Goal: Transaction & Acquisition: Subscribe to service/newsletter

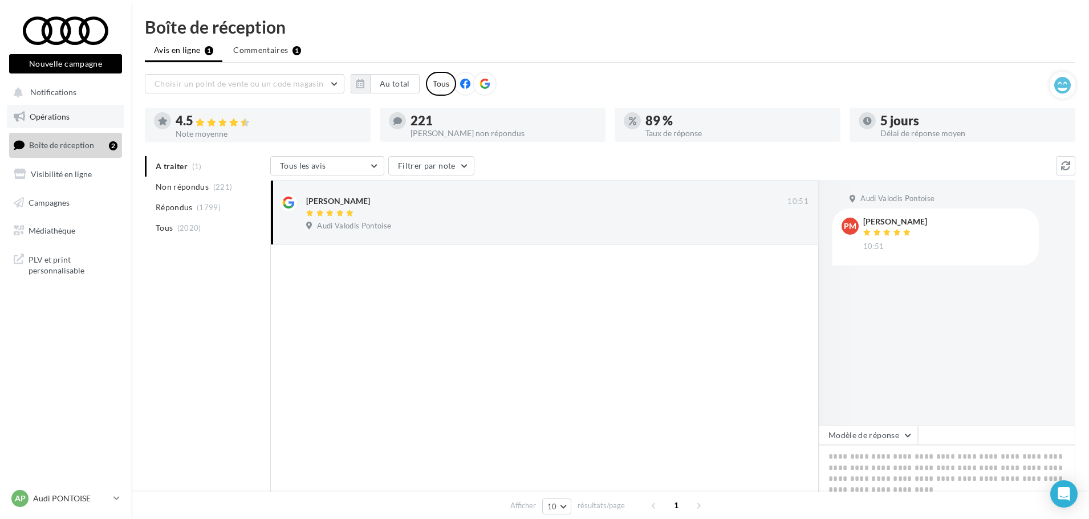
click at [48, 112] on span "Opérations" at bounding box center [50, 117] width 40 height 10
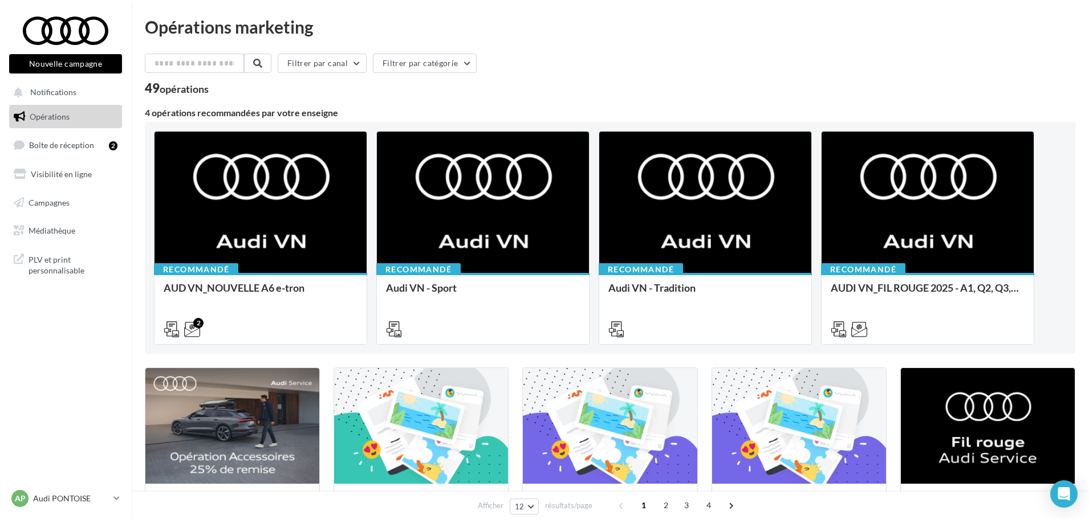
click at [79, 57] on button "Nouvelle campagne" at bounding box center [65, 63] width 113 height 19
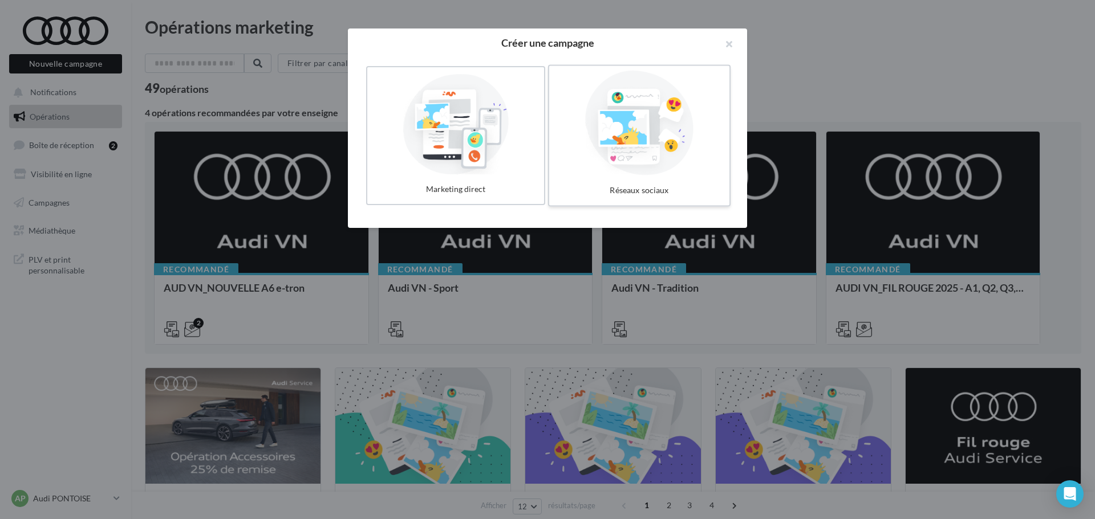
click at [605, 130] on div at bounding box center [639, 123] width 171 height 105
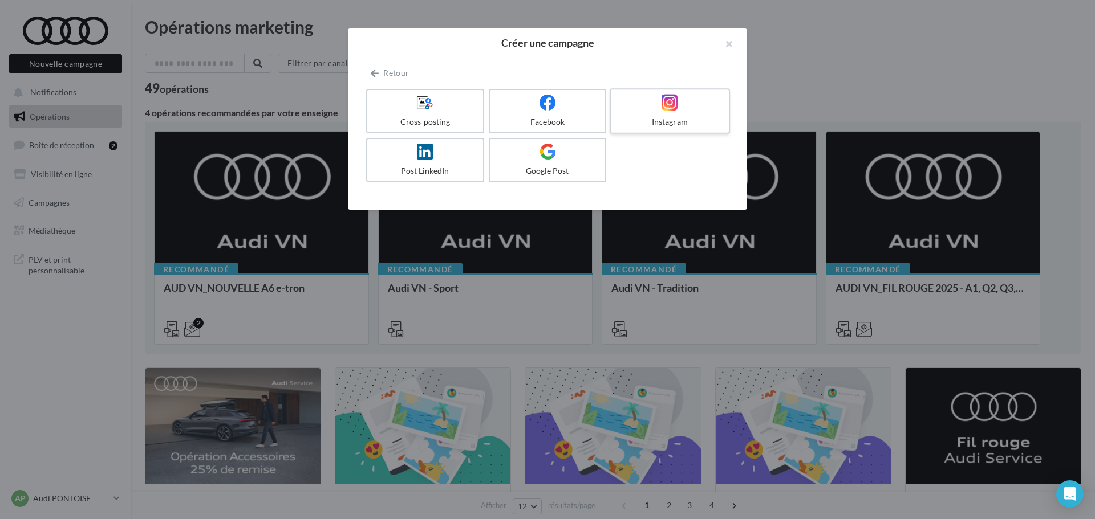
drag, startPoint x: 694, startPoint y: 113, endPoint x: 644, endPoint y: 117, distance: 50.4
click at [695, 113] on label "Instagram" at bounding box center [669, 111] width 120 height 46
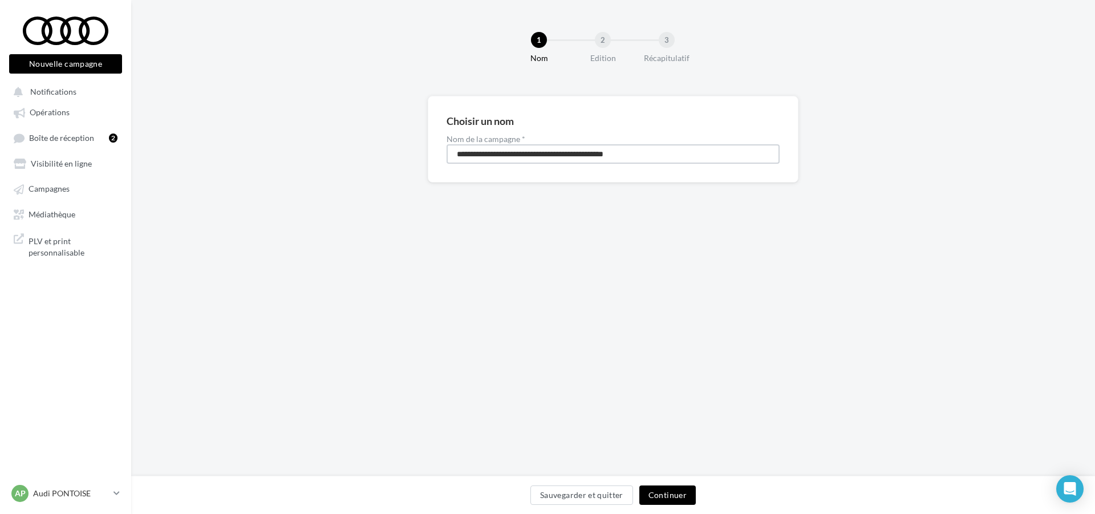
click at [484, 155] on input "**********" at bounding box center [612, 153] width 333 height 19
click at [499, 155] on input "**********" at bounding box center [612, 153] width 333 height 19
type input "**********"
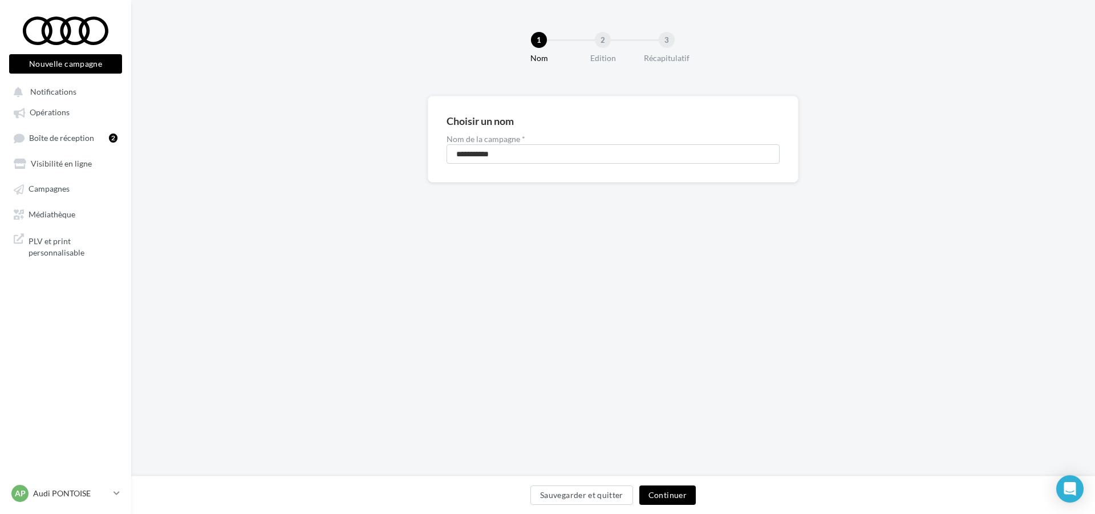
click at [678, 505] on div "Sauvegarder et quitter Continuer" at bounding box center [612, 497] width 945 height 24
click at [678, 491] on button "Continuer" at bounding box center [667, 494] width 56 height 19
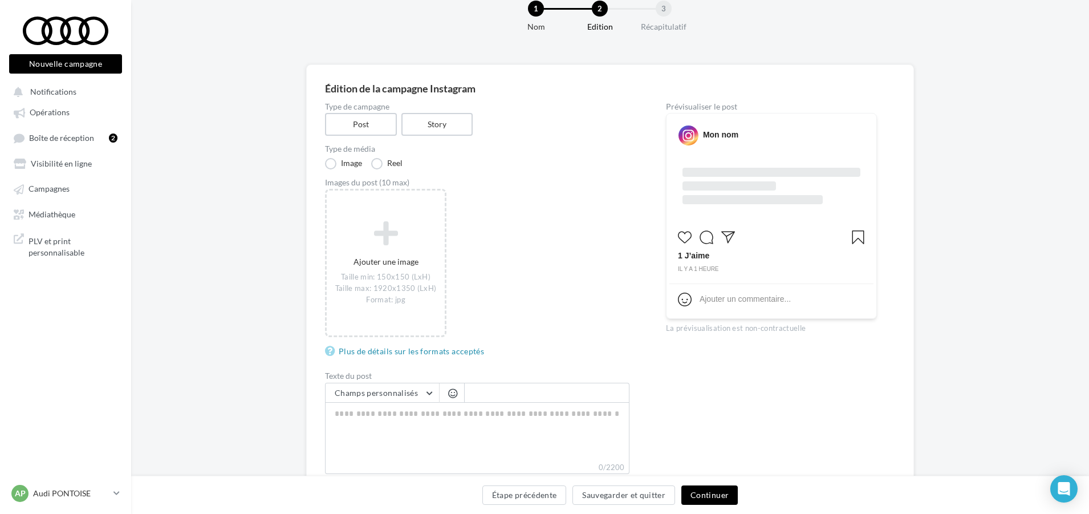
scroll to position [57, 0]
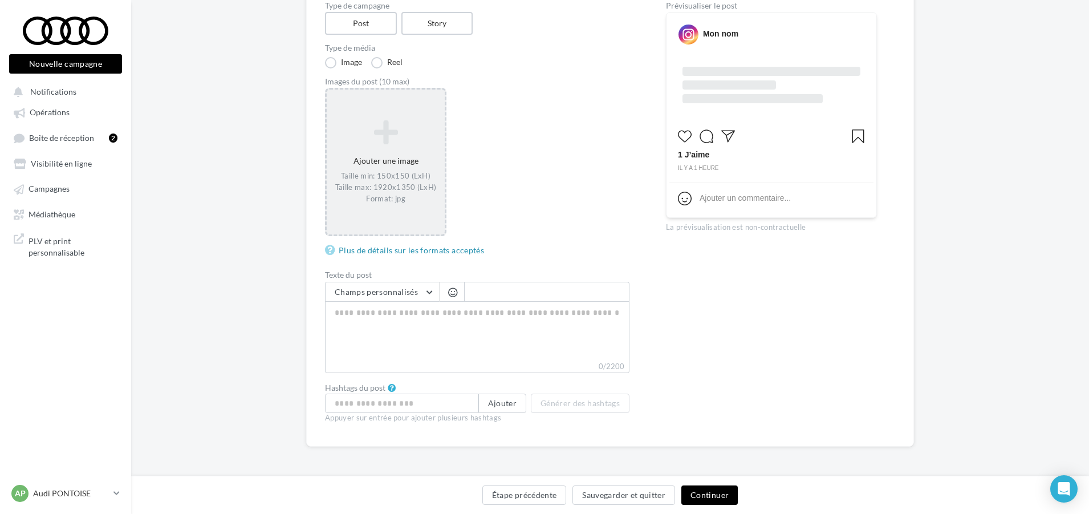
click at [394, 148] on div "Ajouter une image Taille min: 150x150 (LxH) Taille max: 1920x1350 (LxH) Format:…" at bounding box center [386, 162] width 118 height 96
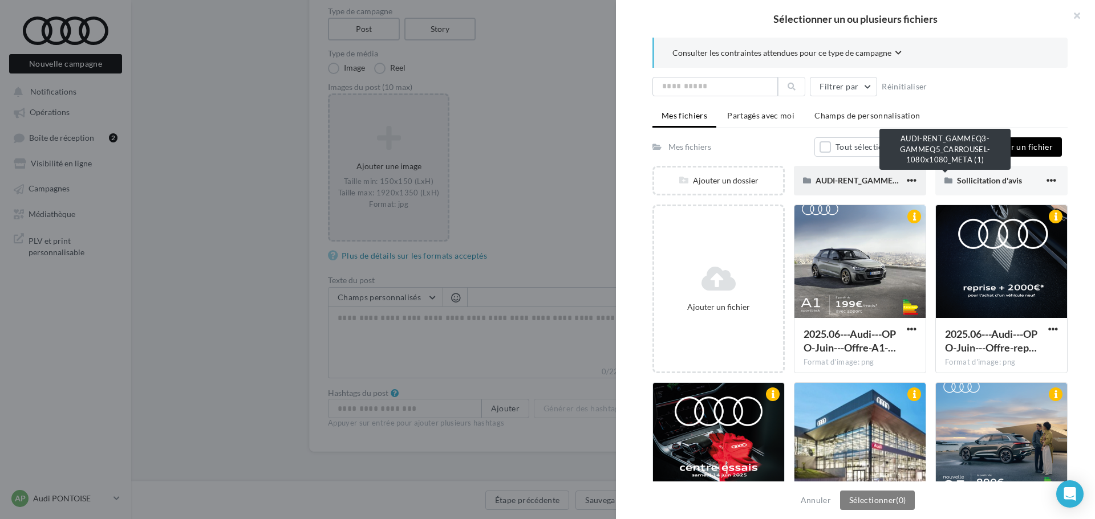
click at [883, 180] on span "AUDI-RENT_GAMMEQ3-GAMMEQ5_CARROUSEL-1080x1080_META (1)" at bounding box center [945, 181] width 261 height 10
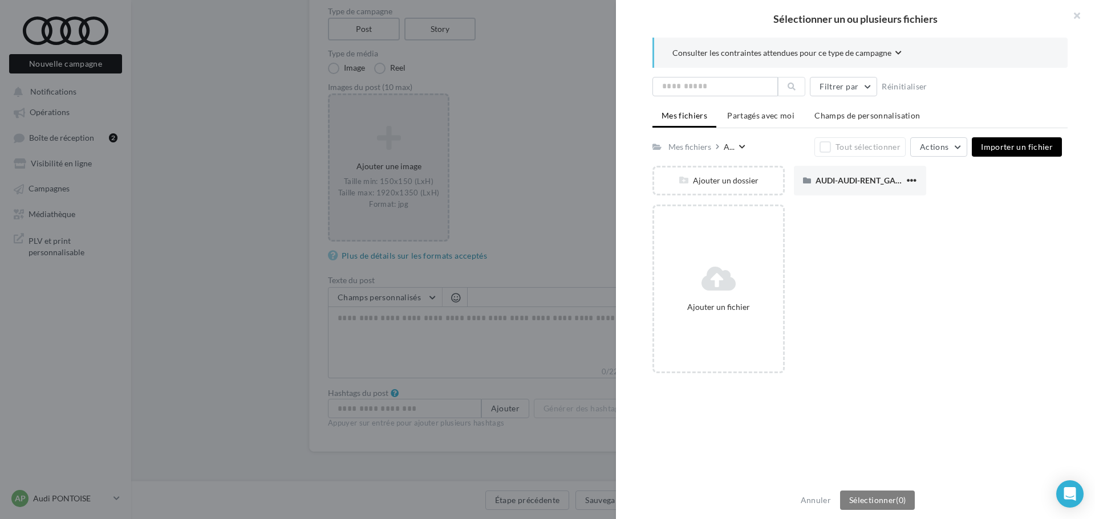
click at [977, 180] on div "Ajouter un dossier AUDI-AUDI-RENT_GAMMEQ3-GAMMEQ5_CARROUSEL-1080x1080_META AUDI…" at bounding box center [864, 185] width 424 height 39
click at [679, 181] on icon at bounding box center [683, 180] width 9 height 9
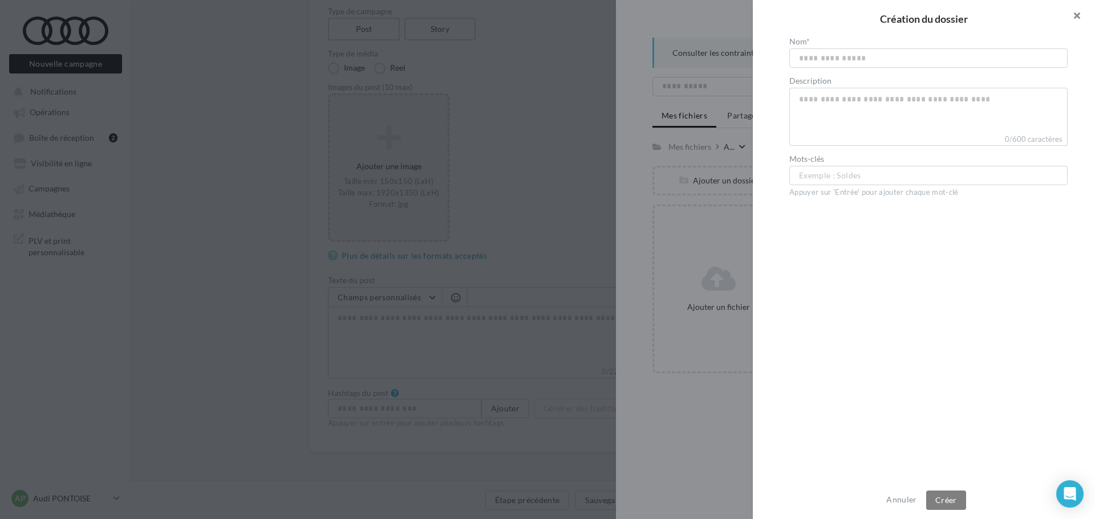
click at [1078, 16] on button "button" at bounding box center [1072, 17] width 46 height 34
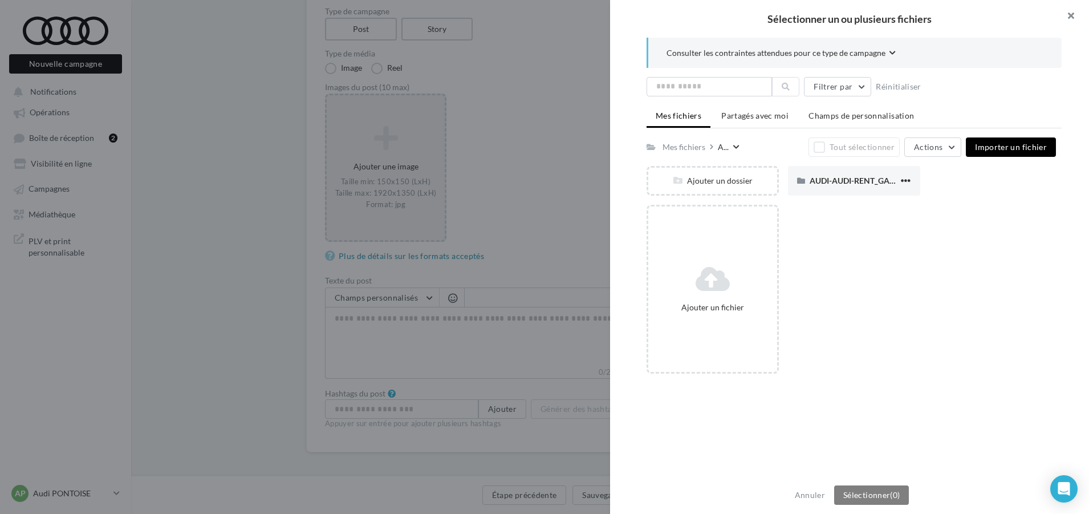
click at [1075, 15] on button "button" at bounding box center [1066, 17] width 46 height 34
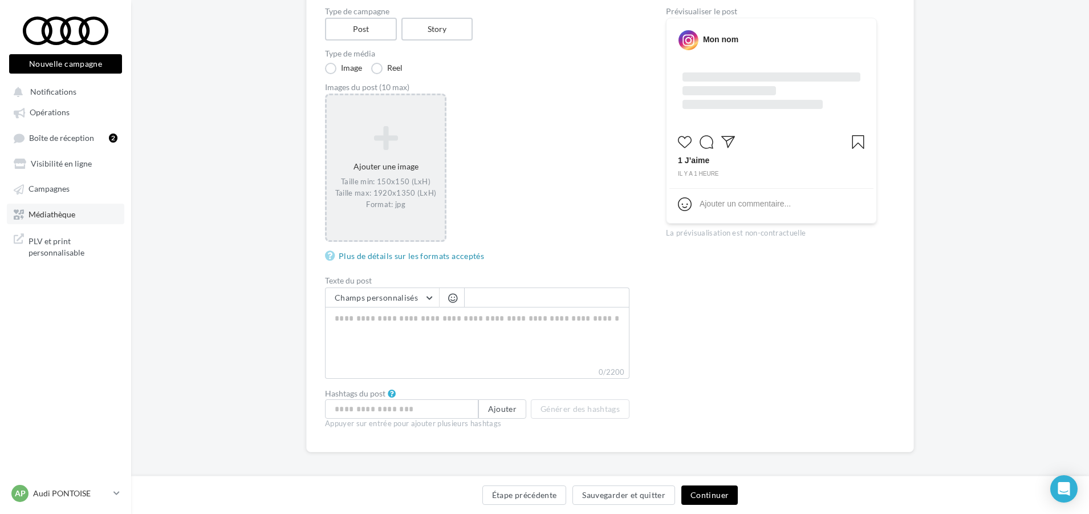
click at [61, 206] on link "Médiathèque" at bounding box center [65, 214] width 117 height 21
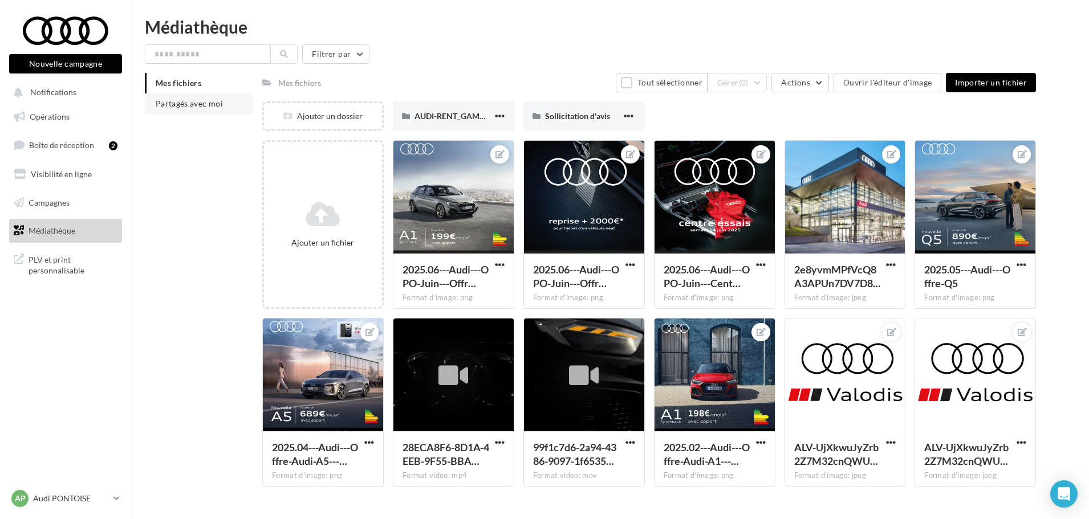
click at [213, 101] on span "Partagés avec moi" at bounding box center [189, 104] width 67 height 10
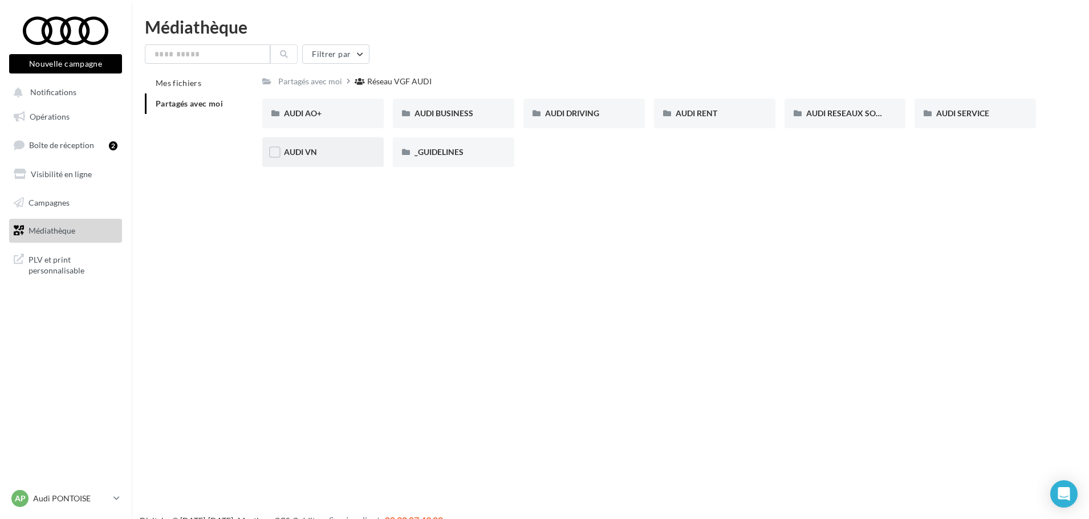
click at [316, 144] on div "AUDI VN" at bounding box center [322, 152] width 121 height 30
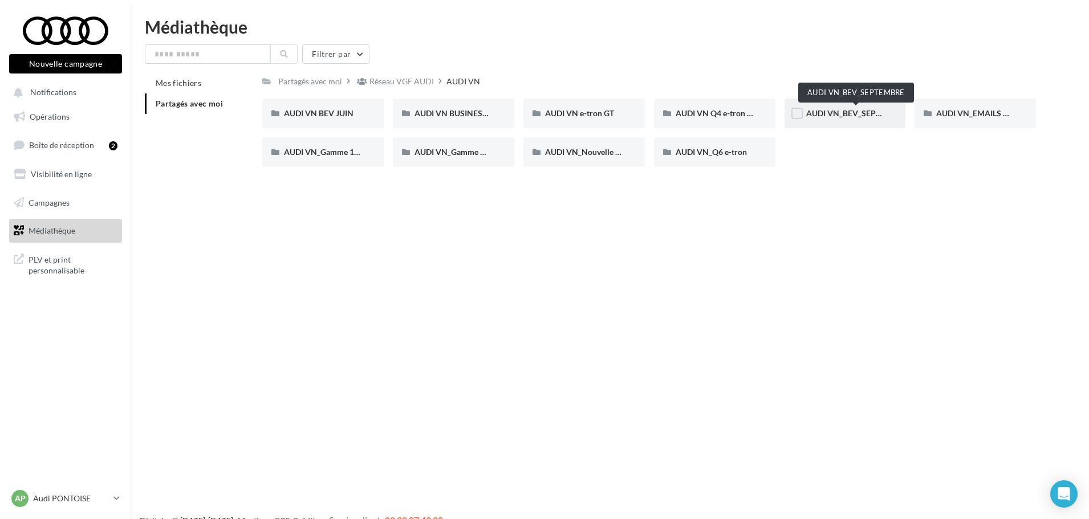
click at [829, 110] on span "AUDI VN_BEV_SEPTEMBRE" at bounding box center [856, 113] width 101 height 10
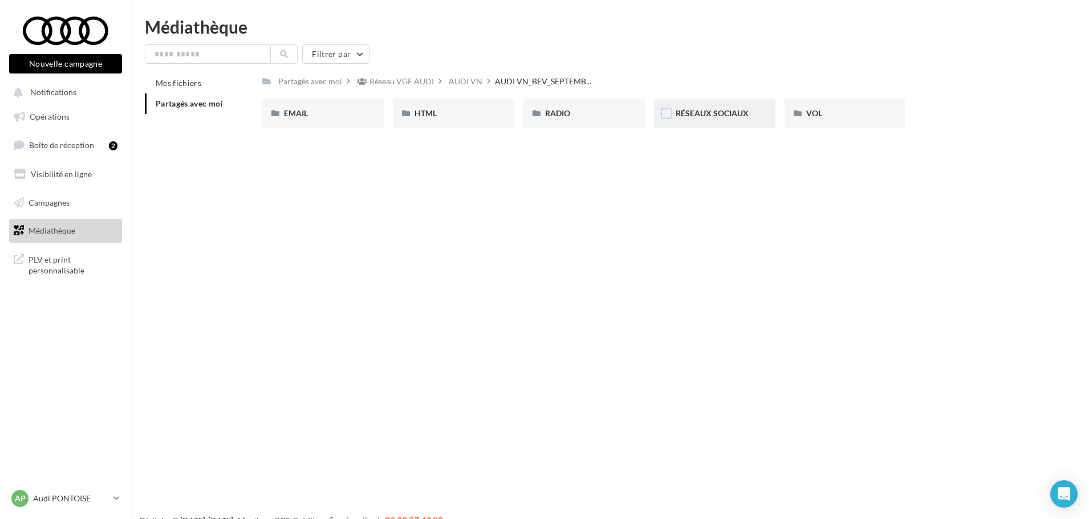
click at [728, 121] on div "RÉSEAUX SOCIAUX" at bounding box center [714, 114] width 121 height 30
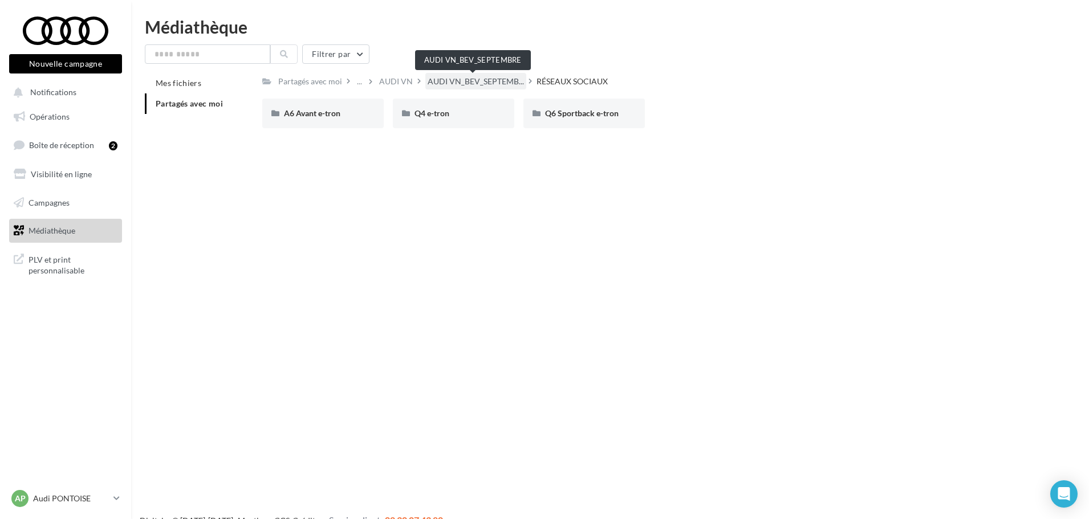
click at [486, 80] on span "AUDI VN_BEV_SEPTEMB..." at bounding box center [476, 81] width 96 height 11
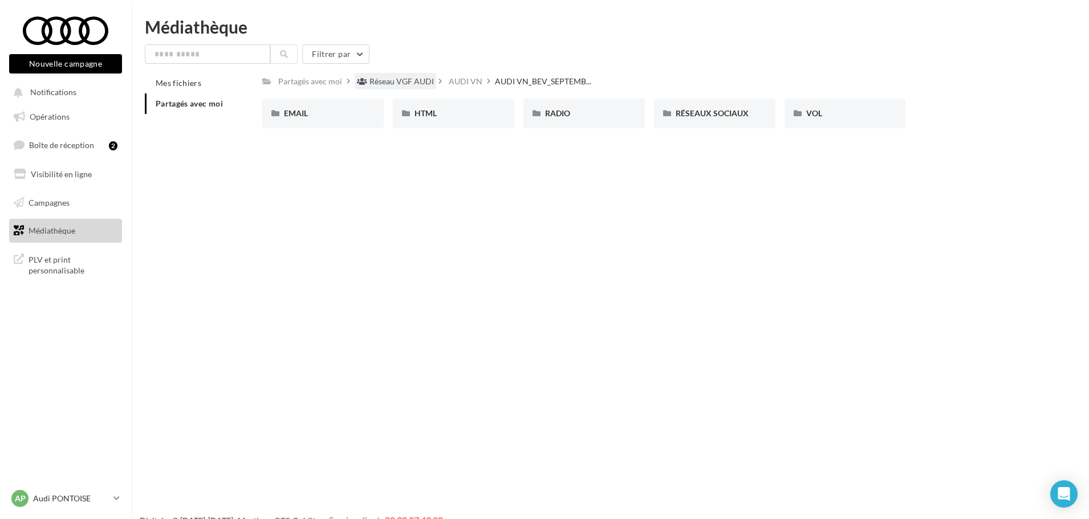
click at [409, 83] on div "Réseau VGF AUDI" at bounding box center [401, 81] width 64 height 11
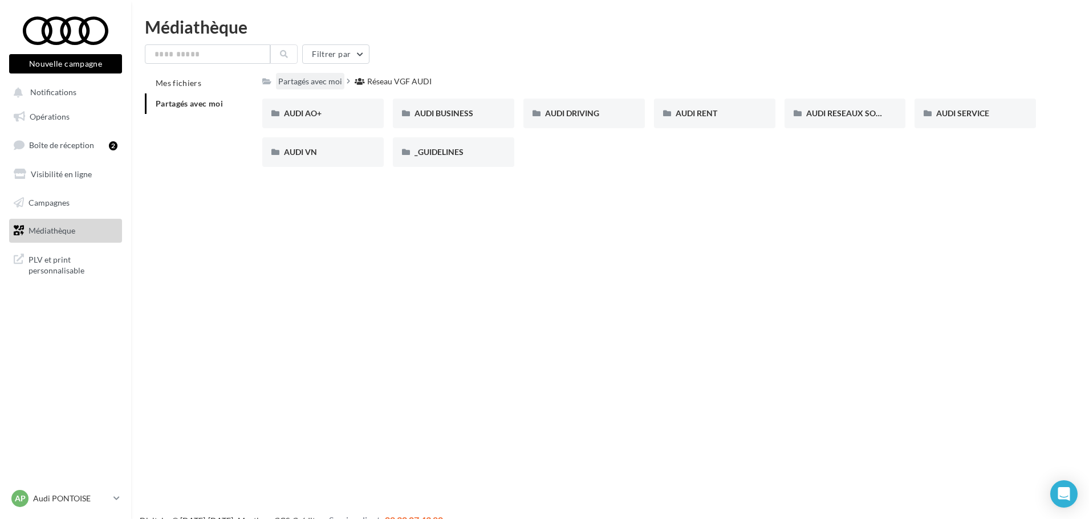
click at [321, 83] on div "Partagés avec moi" at bounding box center [310, 81] width 64 height 11
click at [833, 105] on div "AUDI RESEAUX SOCIAUX" at bounding box center [844, 114] width 121 height 30
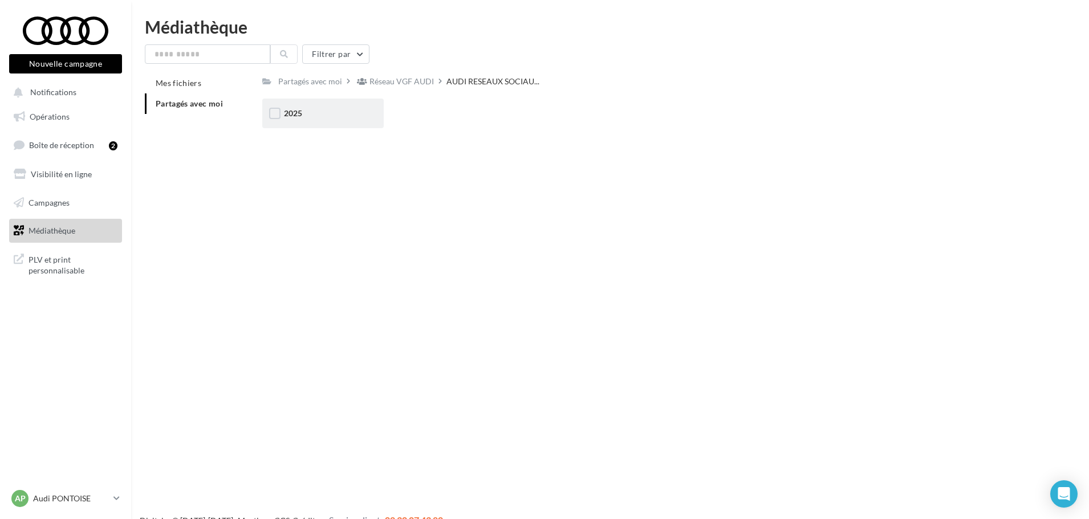
click at [336, 116] on div "2025" at bounding box center [323, 113] width 78 height 11
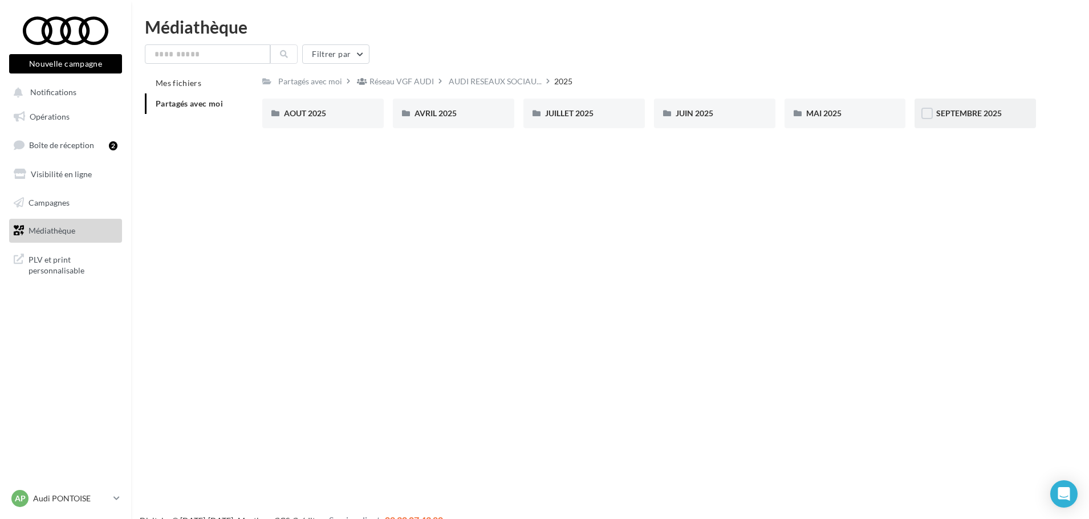
click at [990, 113] on span "SEPTEMBRE 2025" at bounding box center [969, 113] width 66 height 10
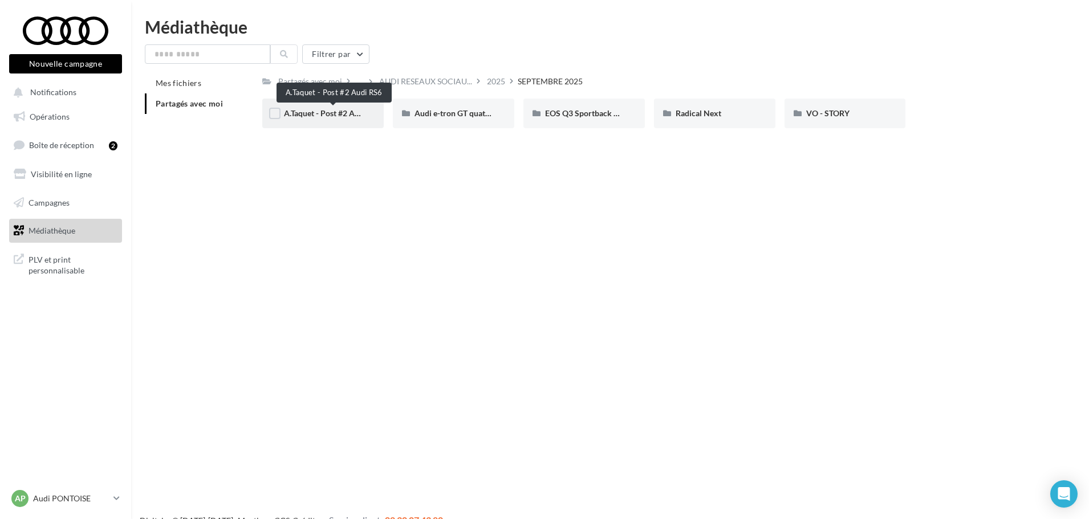
click at [331, 116] on span "A.Taquet - Post #2 Audi RS6" at bounding box center [333, 113] width 98 height 10
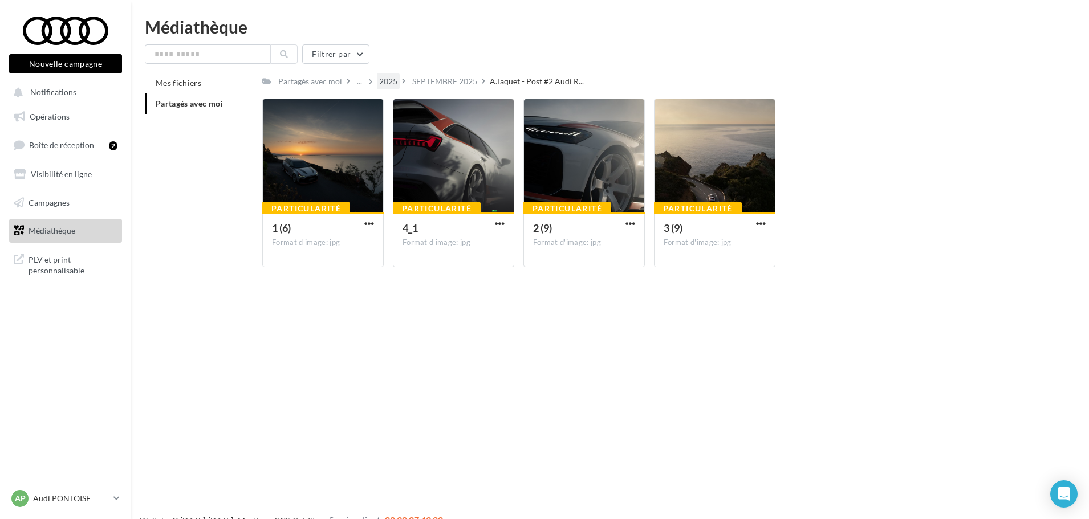
click at [384, 82] on div "2025" at bounding box center [388, 81] width 18 height 11
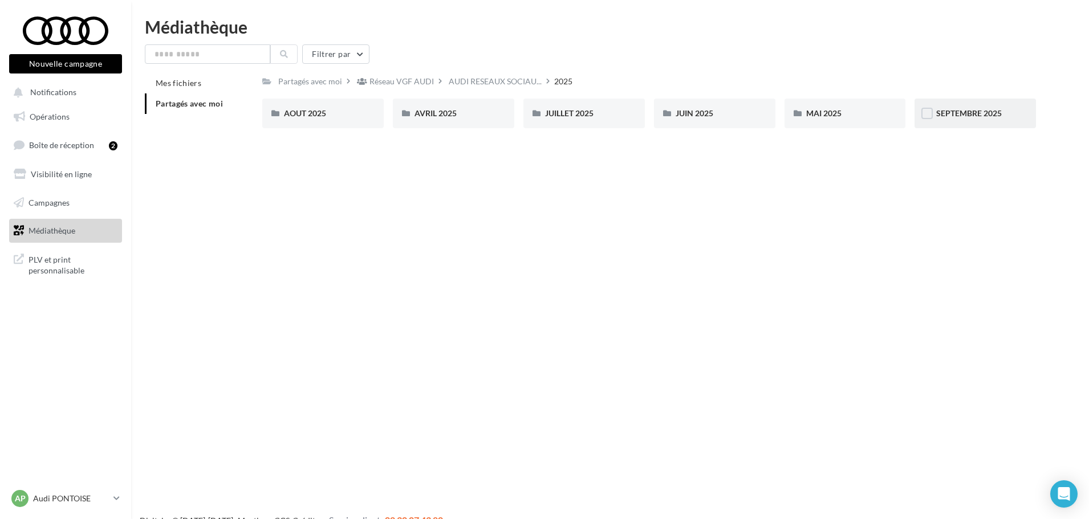
click at [941, 120] on div "SEPTEMBRE 2025" at bounding box center [974, 114] width 121 height 30
click at [63, 206] on span "Campagnes" at bounding box center [49, 202] width 41 height 10
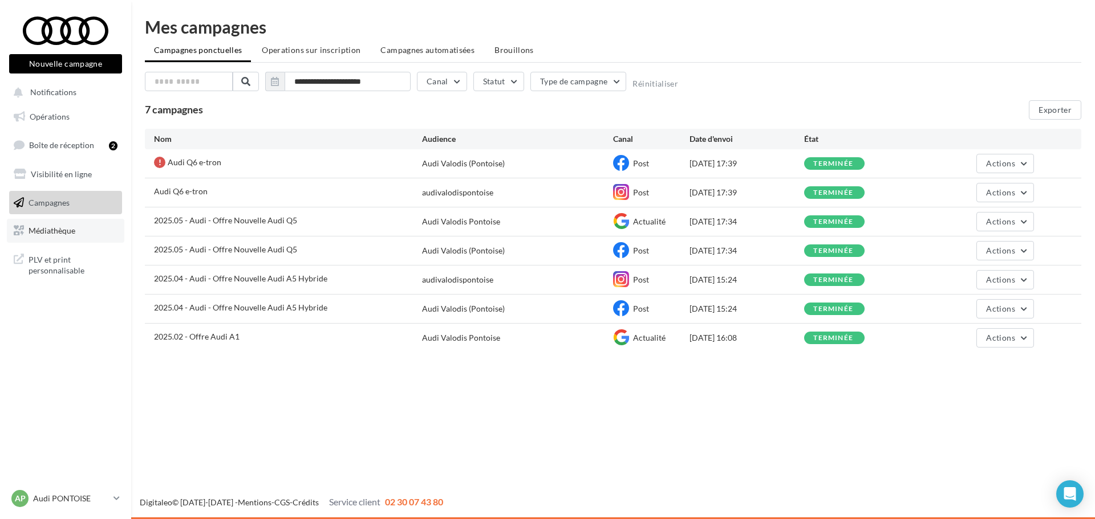
click at [56, 229] on span "Médiathèque" at bounding box center [52, 231] width 47 height 10
